Goal: Check status: Check status

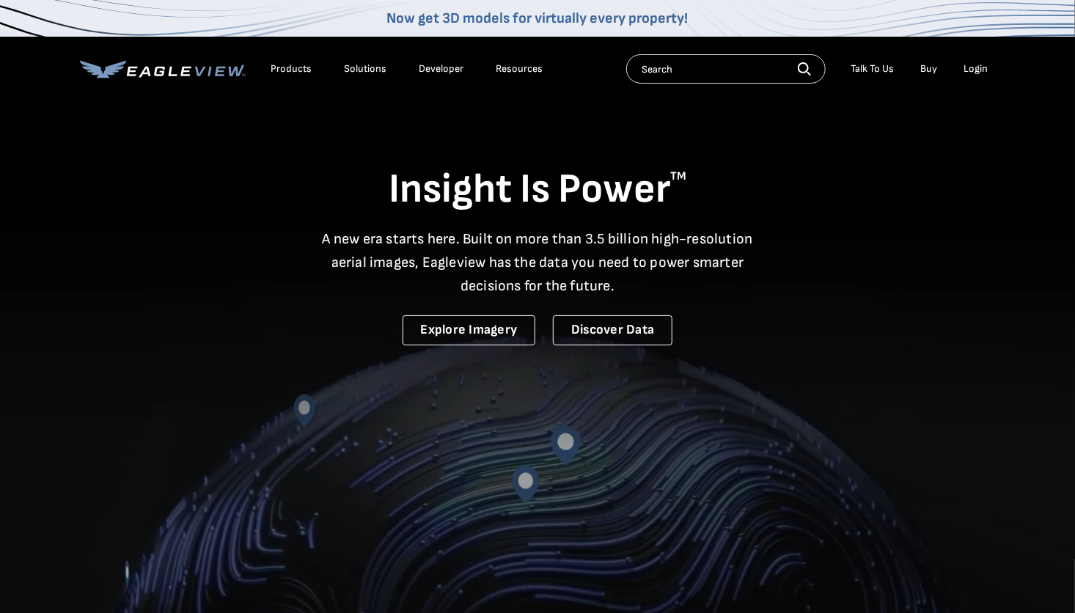
click at [980, 72] on div "Login" at bounding box center [975, 68] width 24 height 13
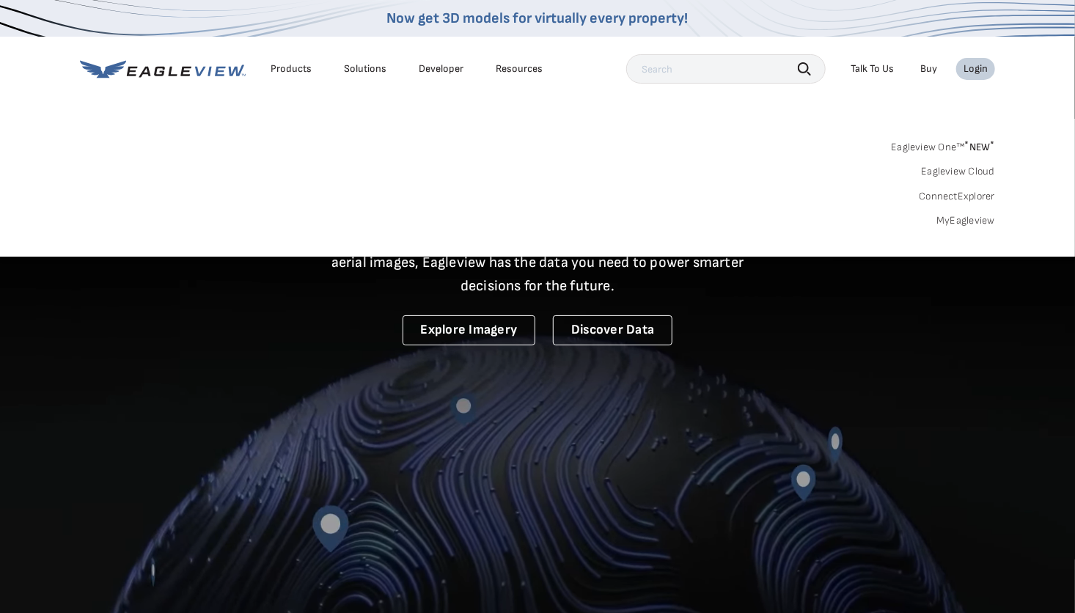
click at [960, 219] on link "MyEagleview" at bounding box center [965, 220] width 59 height 13
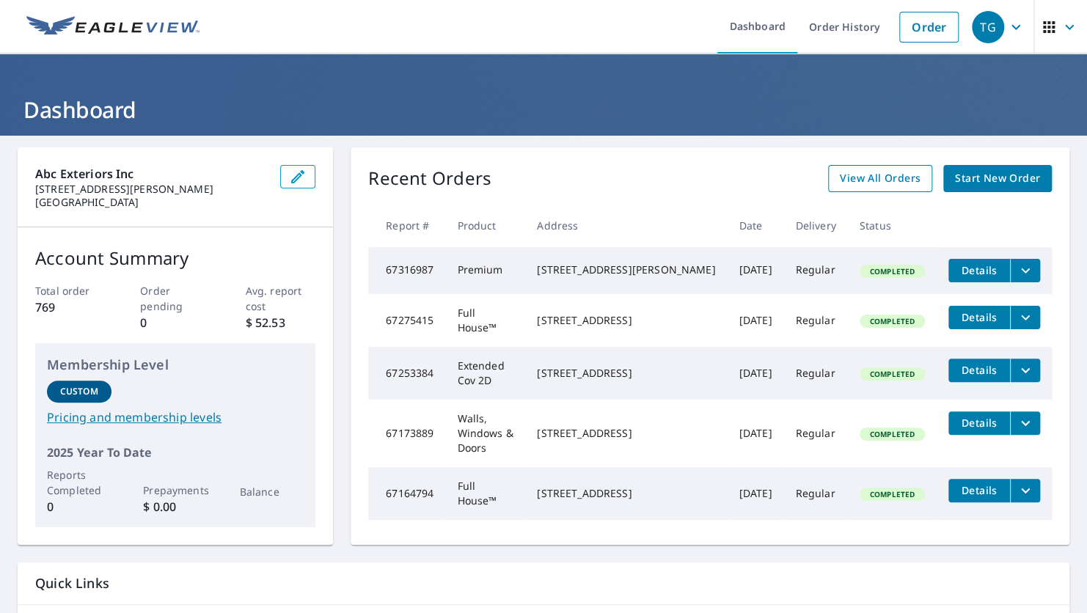
click at [891, 182] on span "View All Orders" at bounding box center [879, 178] width 81 height 18
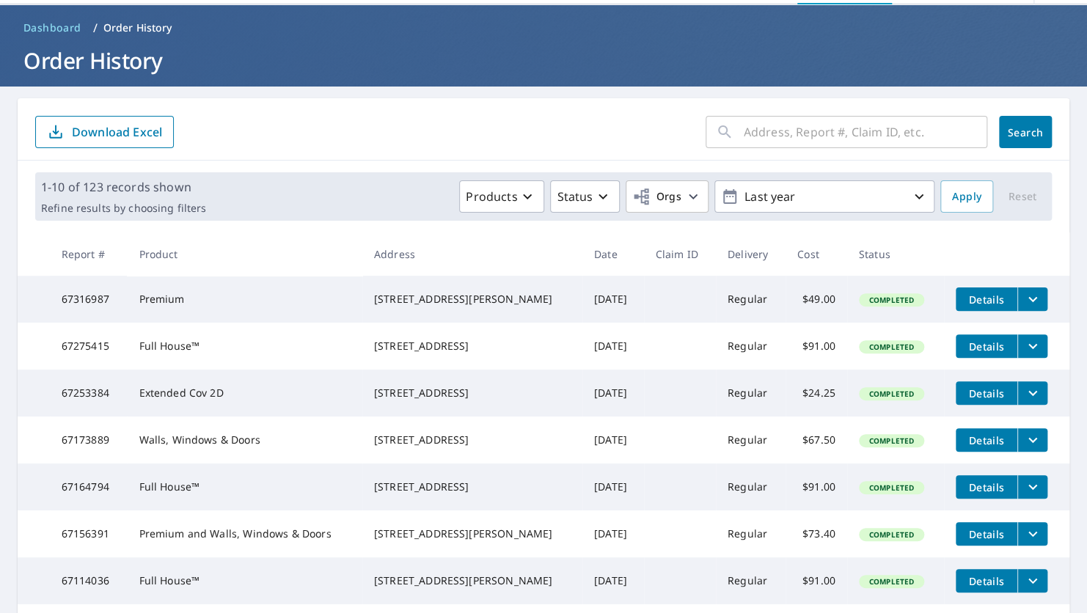
scroll to position [73, 0]
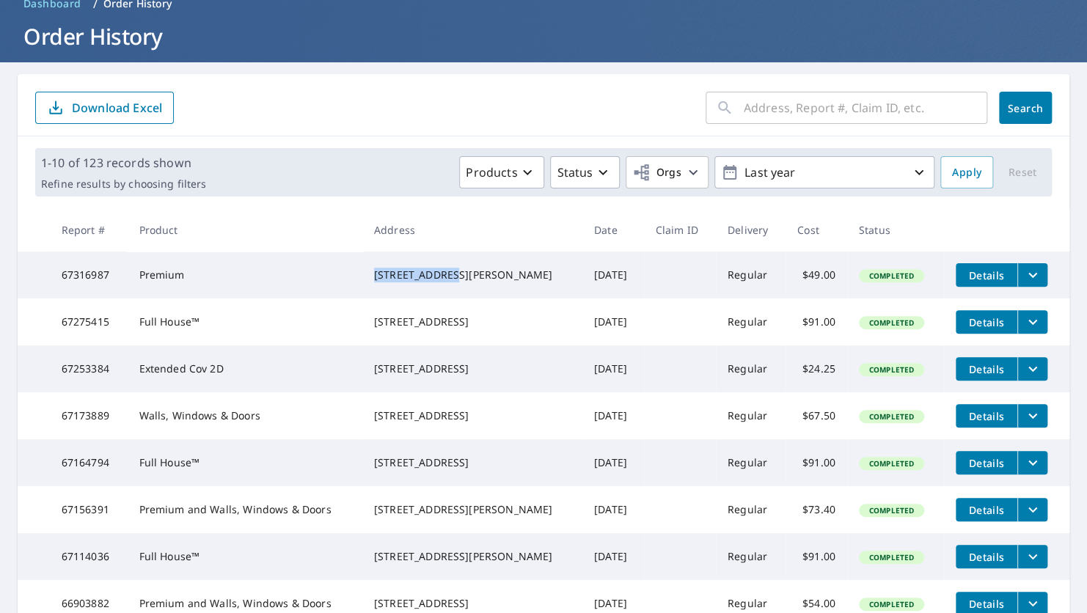
drag, startPoint x: 378, startPoint y: 271, endPoint x: 453, endPoint y: 264, distance: 75.9
click at [453, 268] on div "13766 Bluewing Dr Rogers, MN 55374" at bounding box center [472, 275] width 196 height 15
drag, startPoint x: 453, startPoint y: 264, endPoint x: 444, endPoint y: 267, distance: 10.0
copy div "13766 Bluewing"
